Goal: Information Seeking & Learning: Learn about a topic

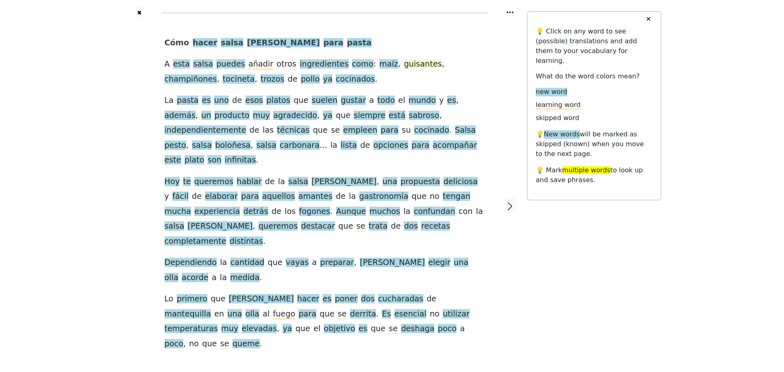
click at [404, 65] on span "guisantes" at bounding box center [423, 64] width 38 height 10
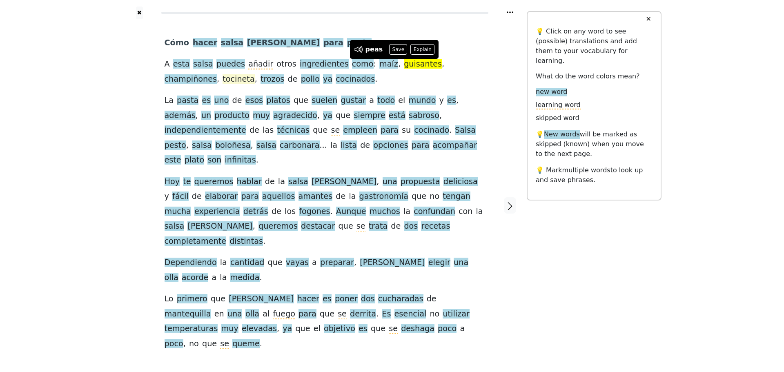
click at [223, 79] on span "tocineta" at bounding box center [239, 79] width 32 height 10
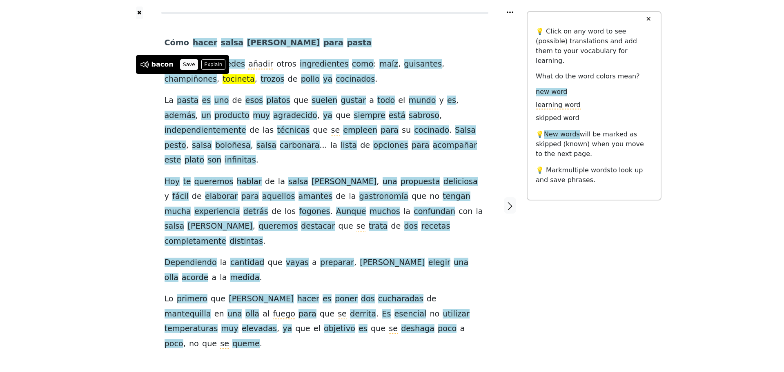
click at [181, 65] on button "Save" at bounding box center [189, 64] width 18 height 11
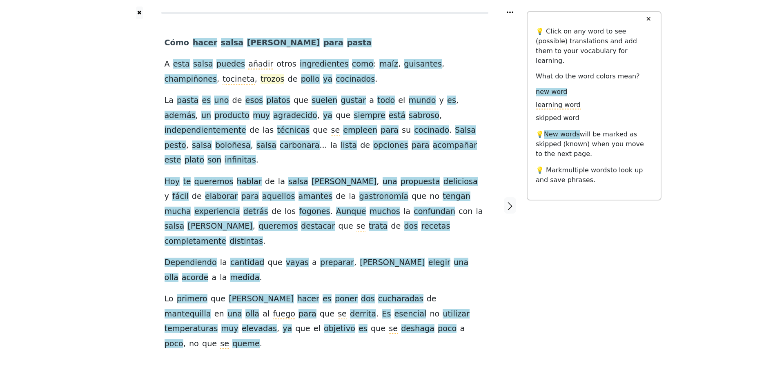
click at [261, 79] on span "trozos" at bounding box center [273, 79] width 24 height 10
click at [213, 66] on button "Save" at bounding box center [219, 64] width 18 height 11
click at [266, 101] on span "platos" at bounding box center [278, 101] width 24 height 10
click at [312, 100] on span "suelen" at bounding box center [325, 101] width 26 height 10
click at [320, 86] on button "Save" at bounding box center [329, 85] width 18 height 11
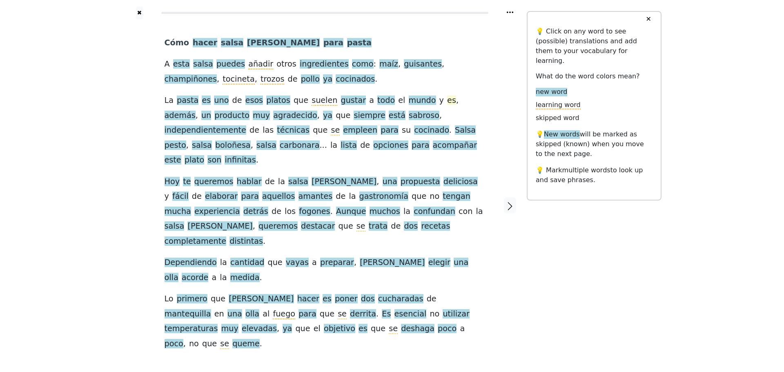
click at [447, 102] on span "es" at bounding box center [451, 101] width 9 height 10
click at [196, 111] on span "además" at bounding box center [180, 116] width 31 height 10
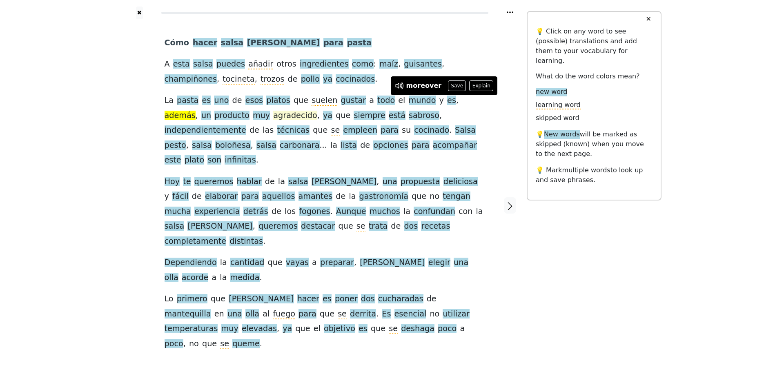
click at [273, 118] on span "agradecido" at bounding box center [295, 116] width 44 height 10
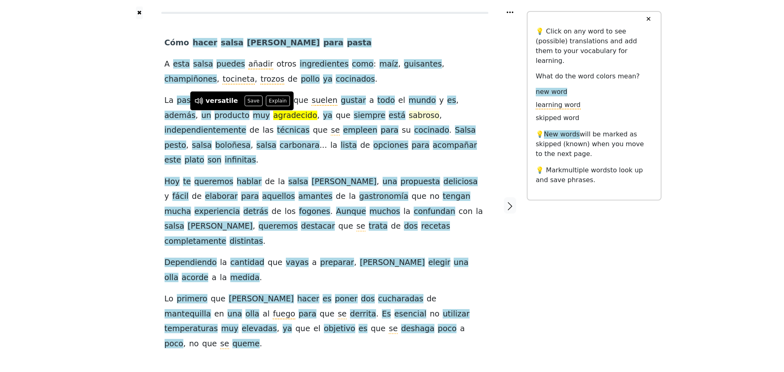
click at [409, 116] on span "sabroso" at bounding box center [424, 116] width 31 height 10
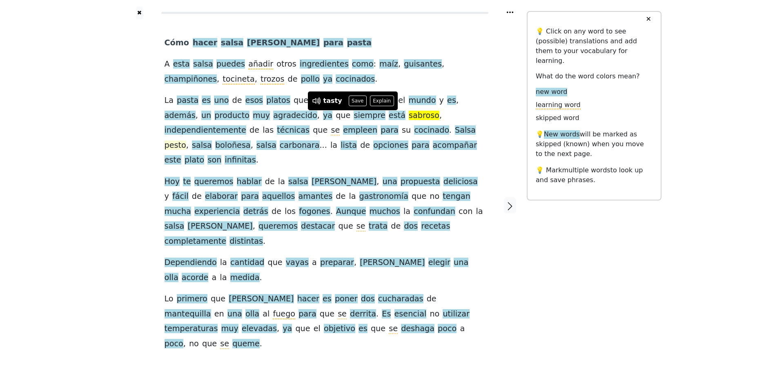
click at [186, 141] on span "pesto" at bounding box center [176, 146] width 22 height 10
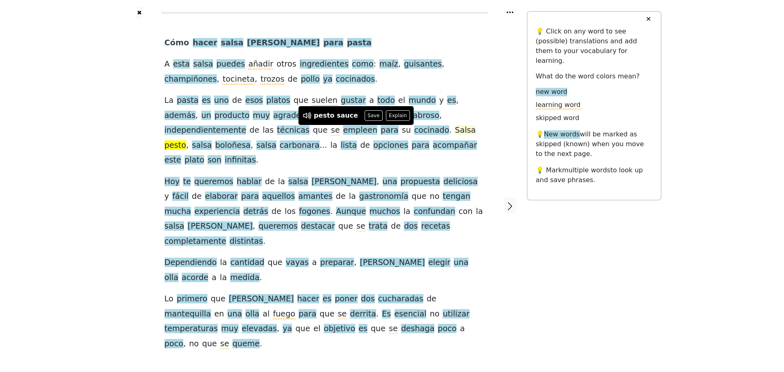
click at [455, 133] on span "Salsa" at bounding box center [465, 130] width 21 height 10
click at [401, 177] on span "propuesta" at bounding box center [421, 182] width 40 height 10
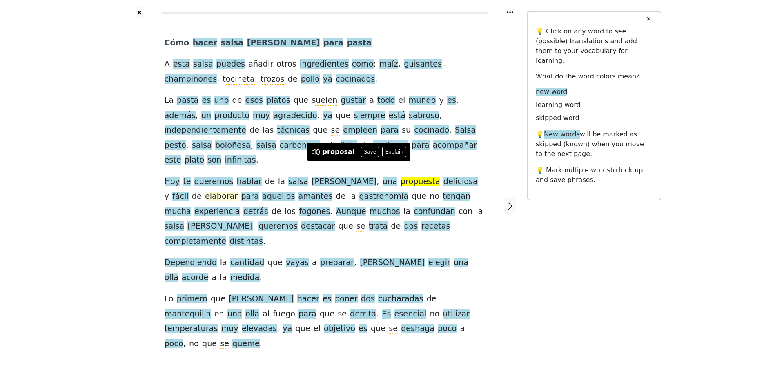
click at [238, 192] on span "elaborar" at bounding box center [221, 197] width 33 height 10
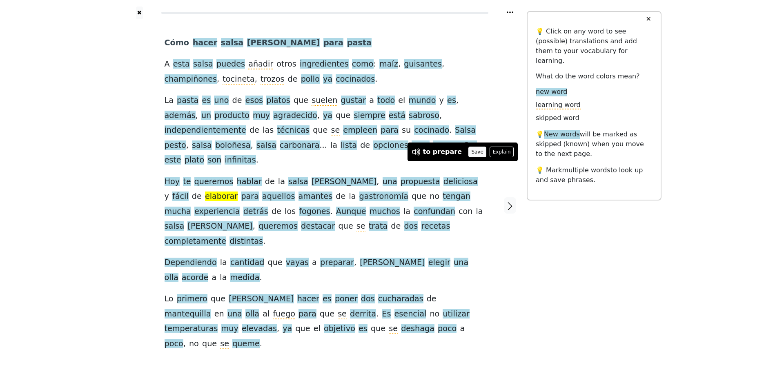
click at [469, 154] on button "Save" at bounding box center [478, 152] width 18 height 11
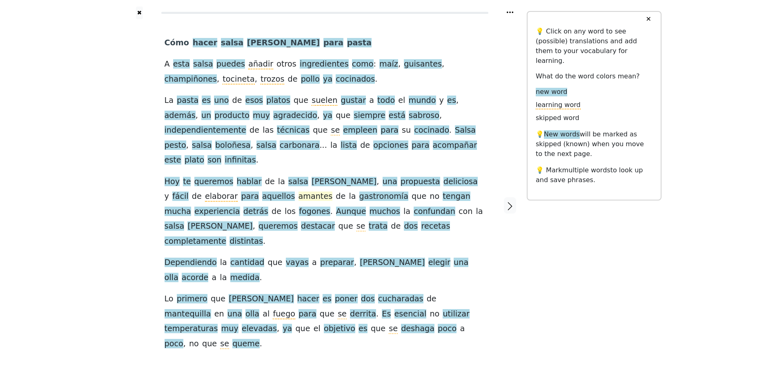
click at [299, 192] on span "amantes" at bounding box center [316, 197] width 34 height 10
click at [299, 207] on span "fogones" at bounding box center [314, 212] width 31 height 10
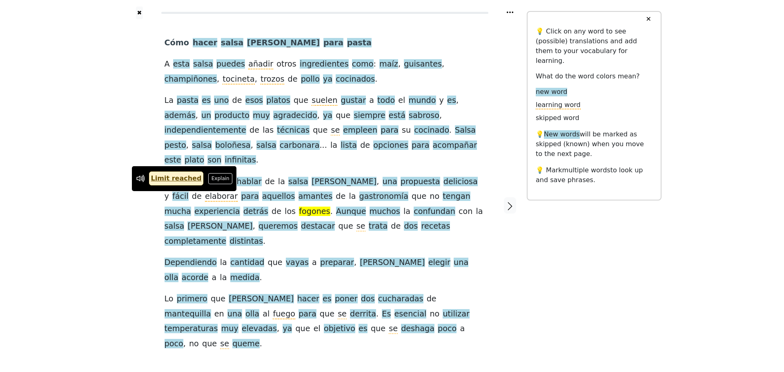
click at [299, 207] on span "fogones" at bounding box center [314, 212] width 31 height 10
click at [210, 180] on button "Explain" at bounding box center [220, 178] width 24 height 11
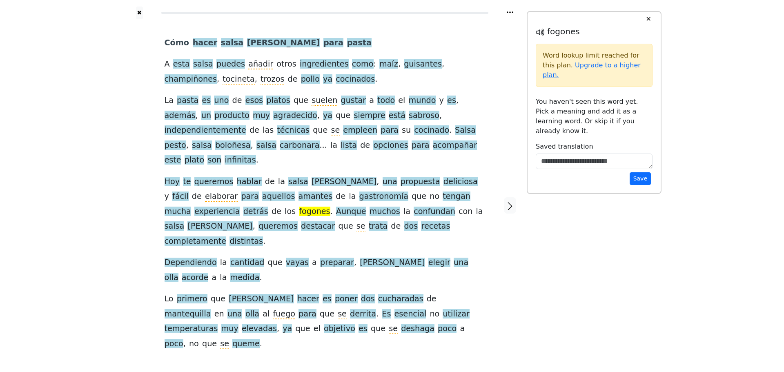
click at [299, 207] on span "fogones" at bounding box center [314, 212] width 31 height 10
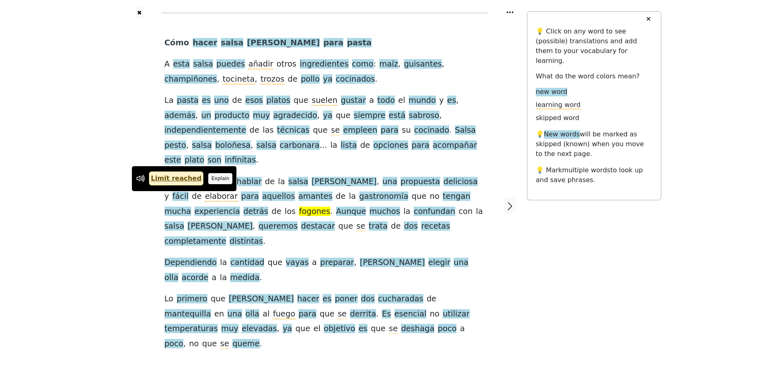
click at [209, 182] on button "Explain" at bounding box center [220, 178] width 24 height 11
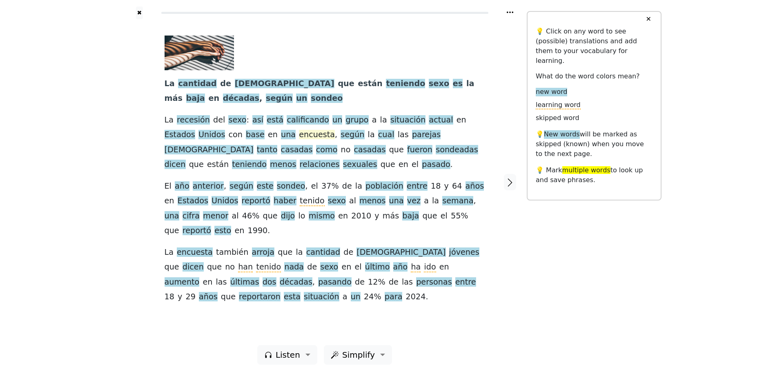
click at [299, 136] on span "encuesta" at bounding box center [317, 135] width 36 height 10
